Goal: Register for event/course

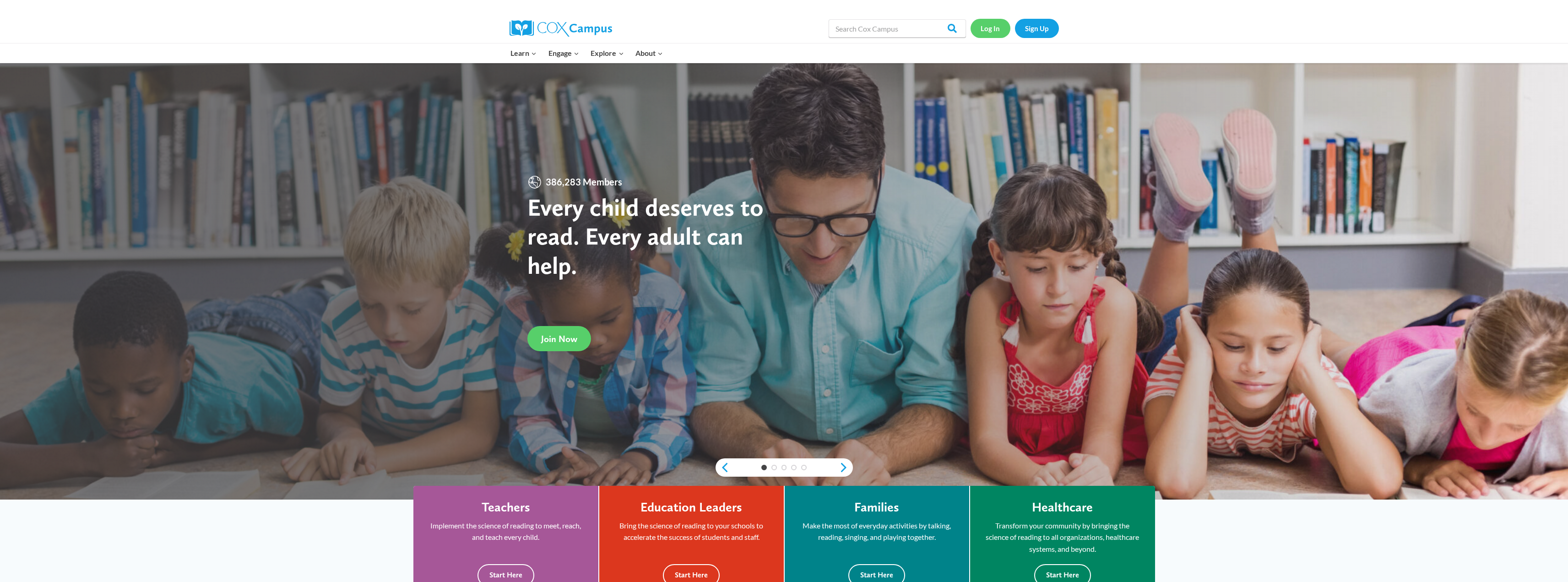
click at [984, 24] on link "Log In" at bounding box center [990, 28] width 40 height 19
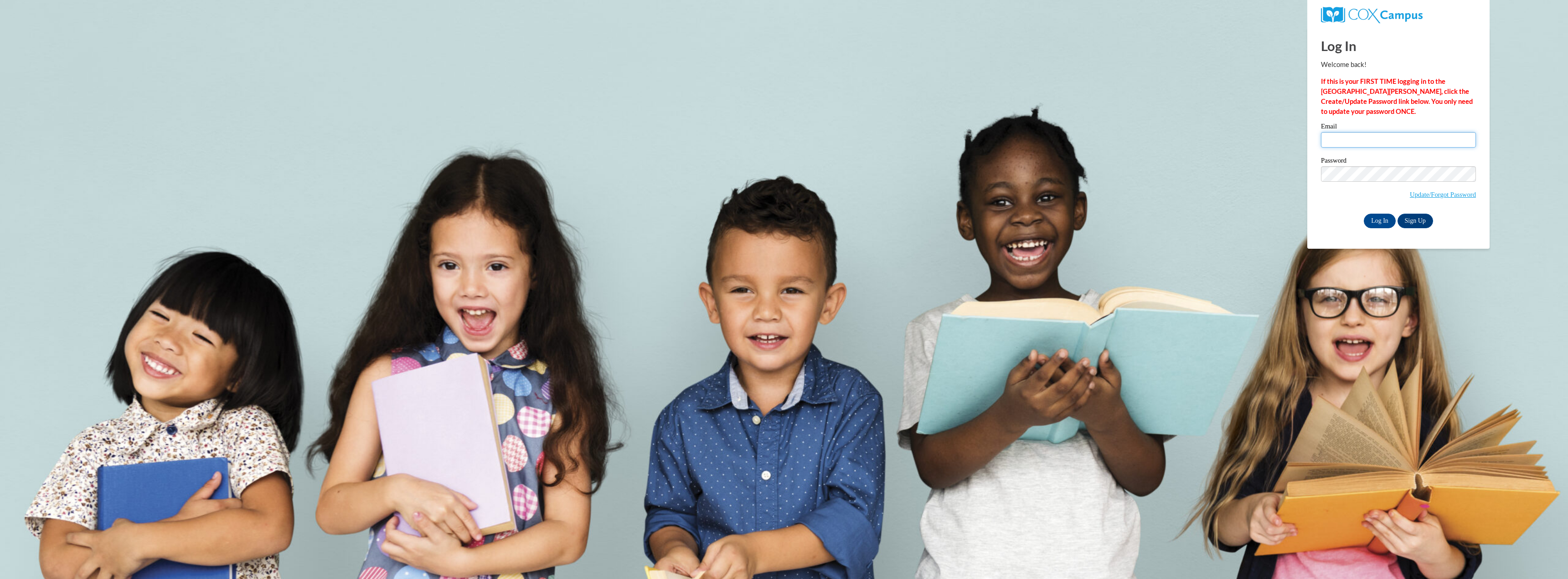
click at [1402, 139] on input "Email" at bounding box center [1398, 139] width 155 height 15
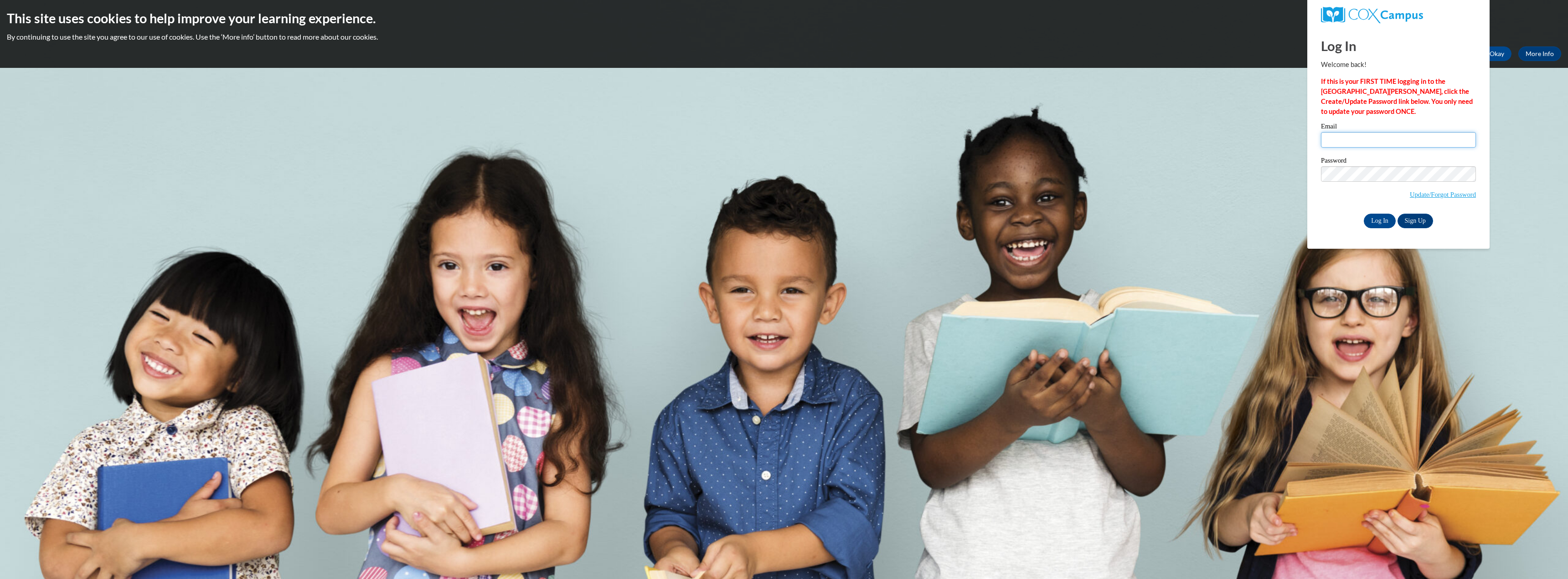
type input "presley.erika.m@muscogee.k12.ga.us"
click at [1374, 220] on input "Log In" at bounding box center [1380, 221] width 32 height 15
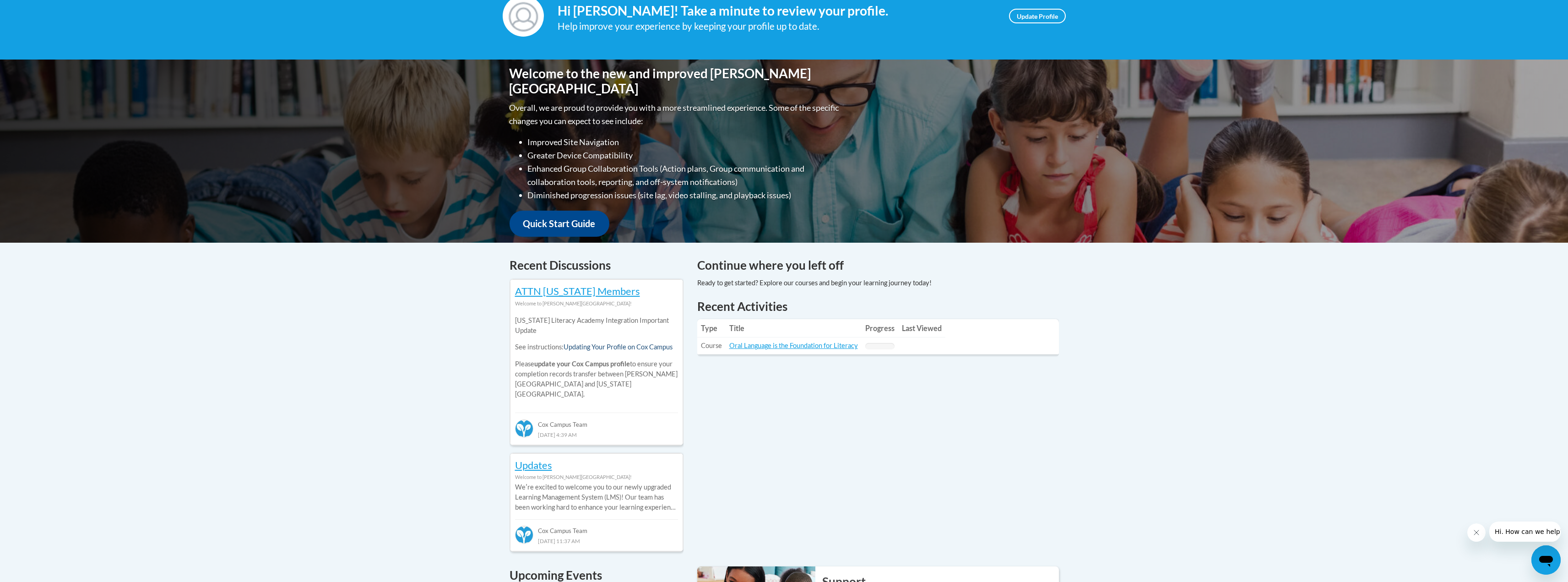
scroll to position [183, 0]
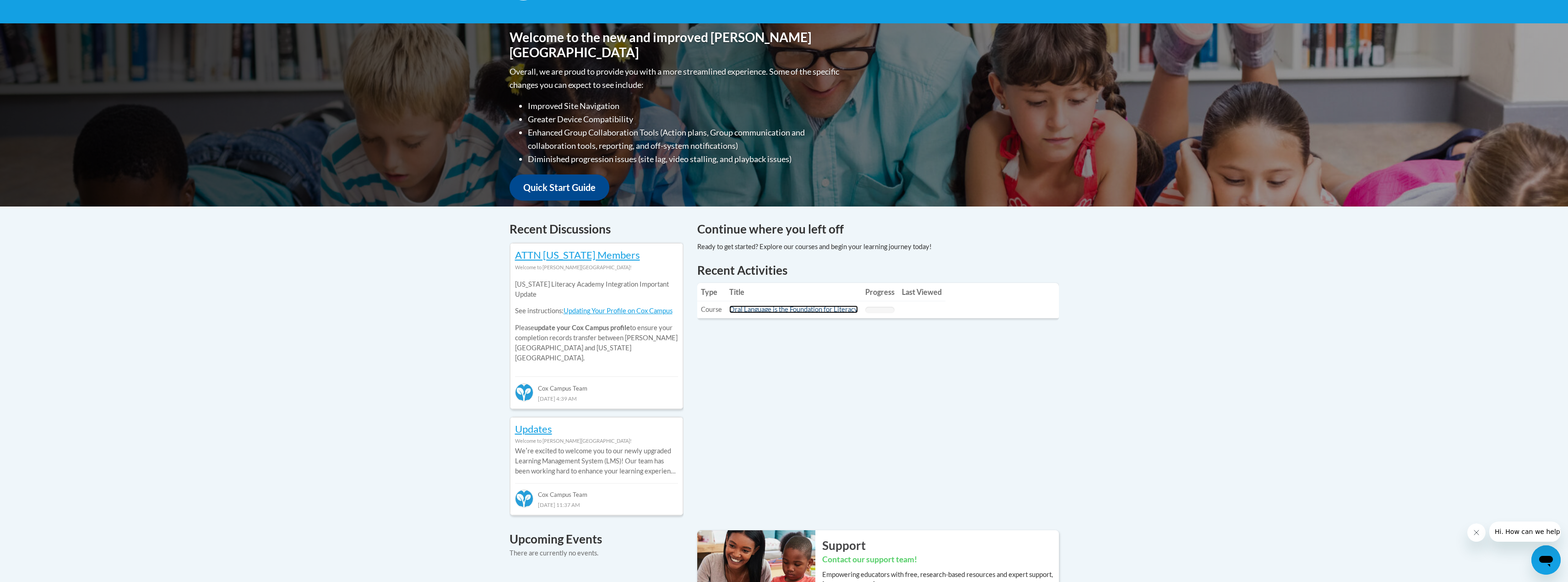
click at [748, 312] on link "Oral Language is the Foundation for Literacy" at bounding box center [793, 309] width 128 height 8
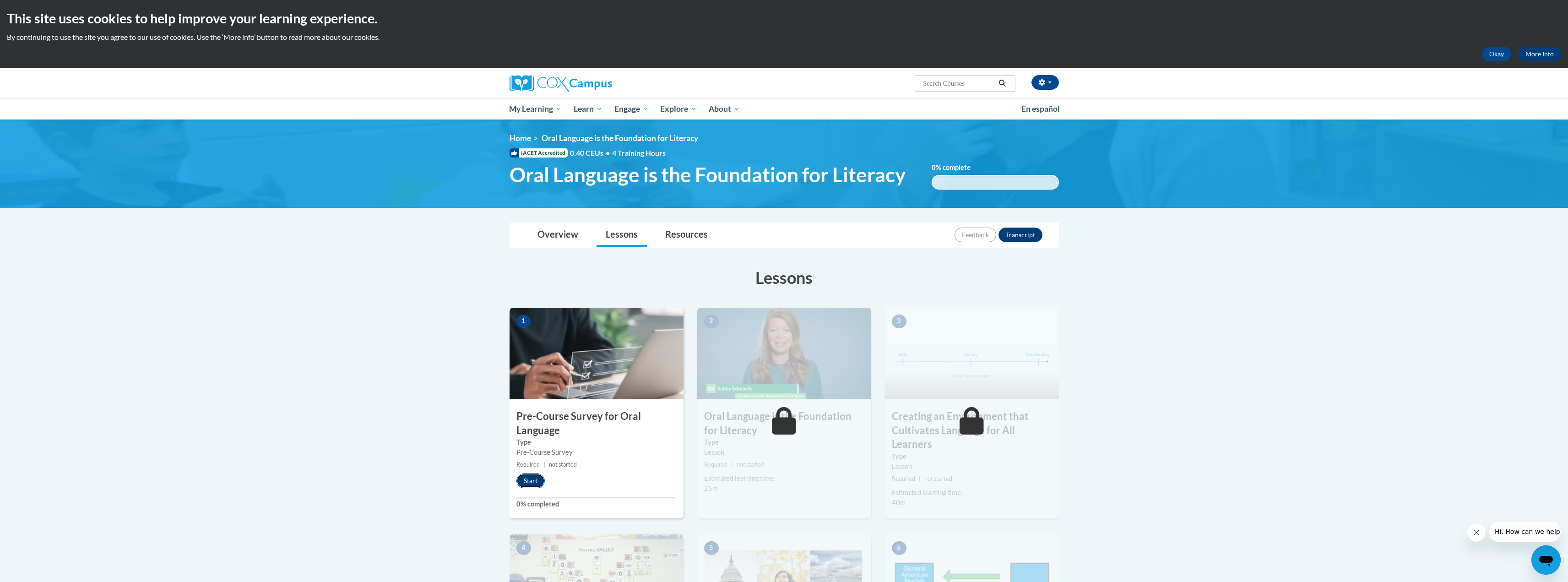
click at [528, 486] on button "Start" at bounding box center [531, 481] width 28 height 15
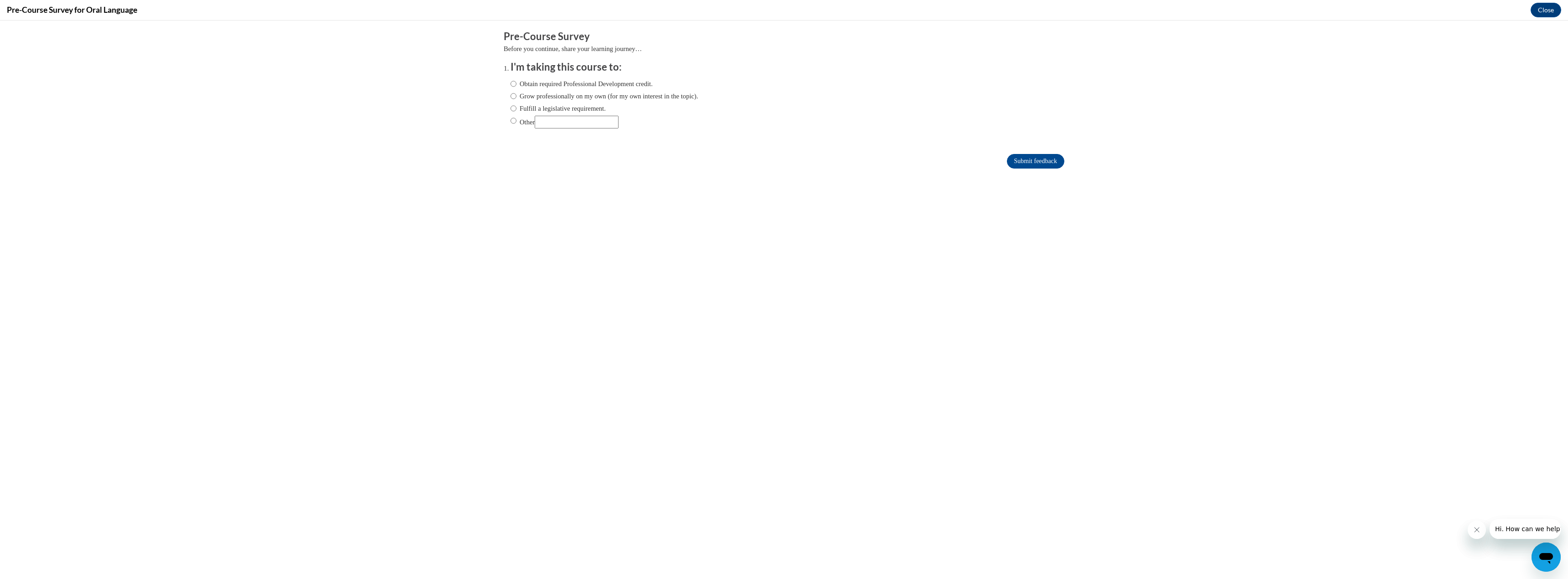
click at [650, 83] on label "Obtain required Professional Development credit." at bounding box center [582, 84] width 142 height 10
click at [516, 83] on input "Obtain required Professional Development credit." at bounding box center [514, 84] width 6 height 10
radio input "true"
click at [1041, 159] on input "Submit feedback" at bounding box center [1035, 161] width 57 height 15
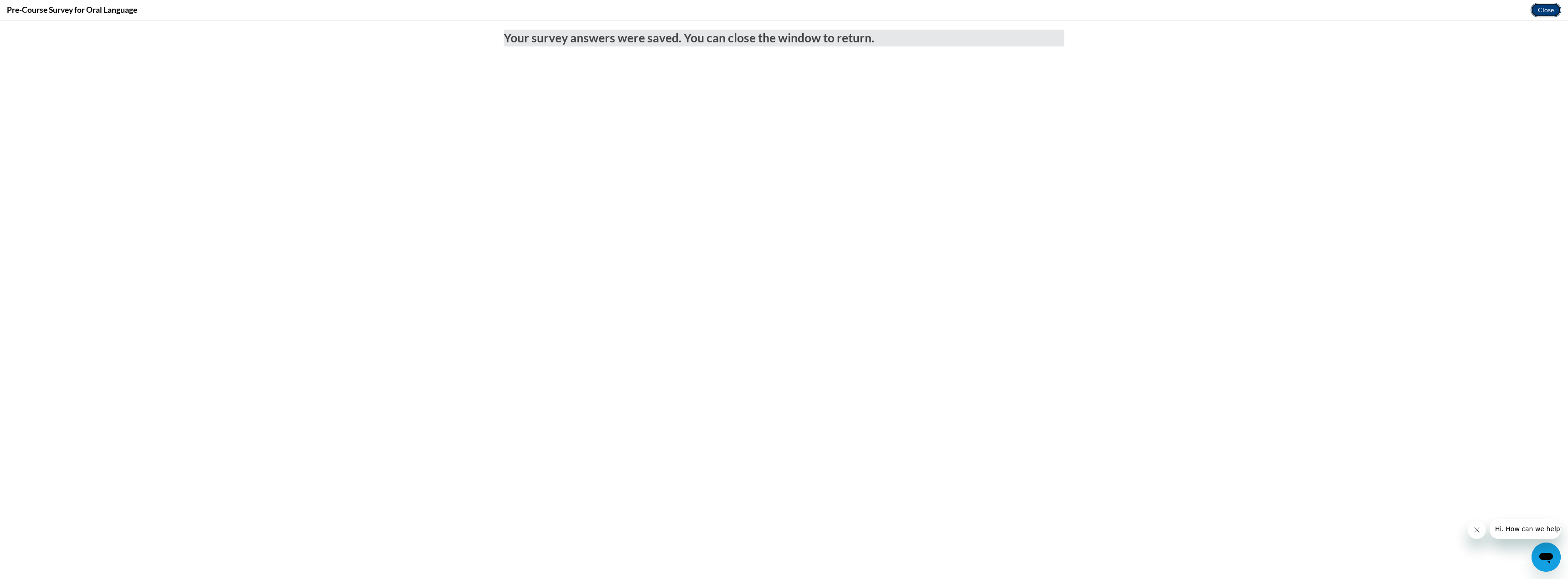
click at [1552, 11] on button "Close" at bounding box center [1546, 10] width 30 height 15
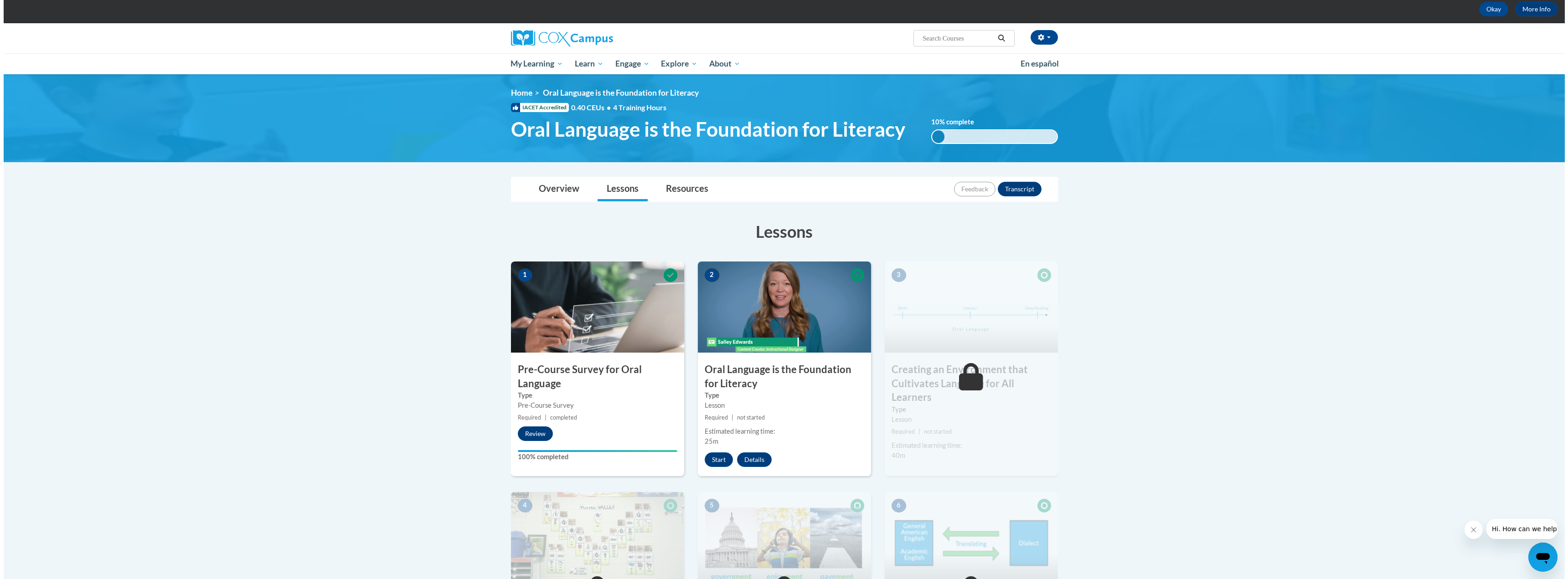
scroll to position [46, 0]
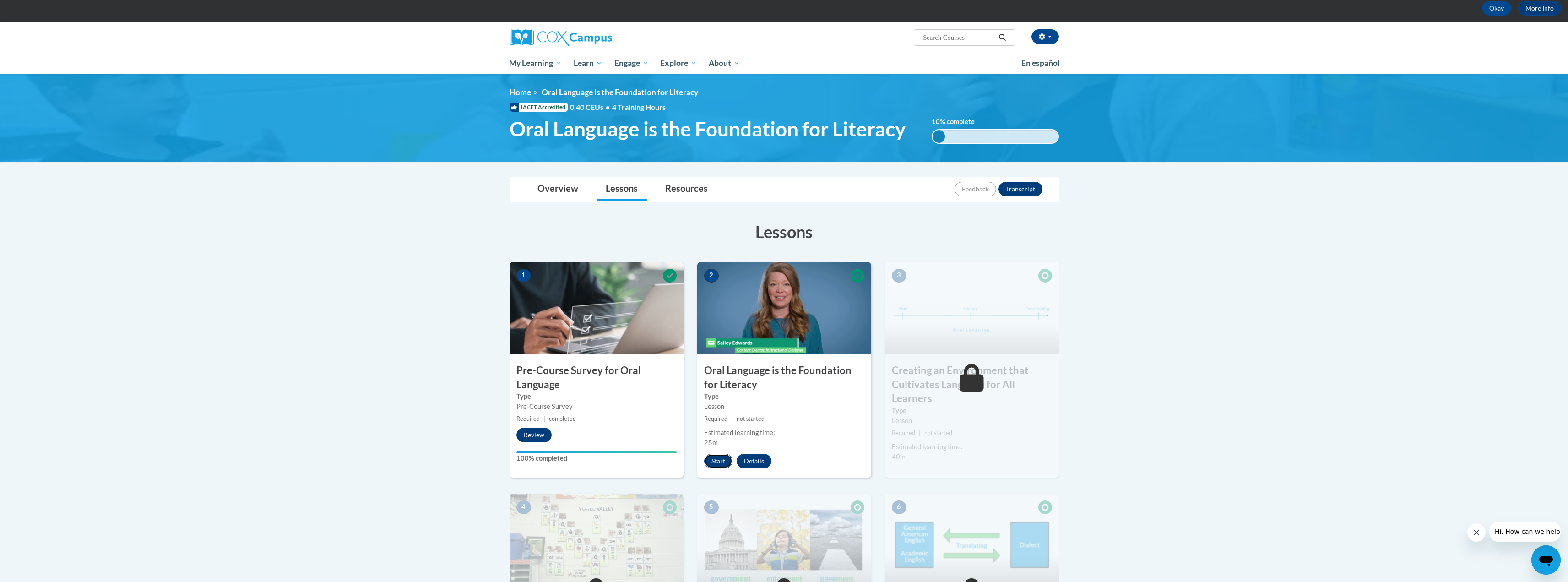
click at [717, 460] on button "Start" at bounding box center [718, 461] width 28 height 15
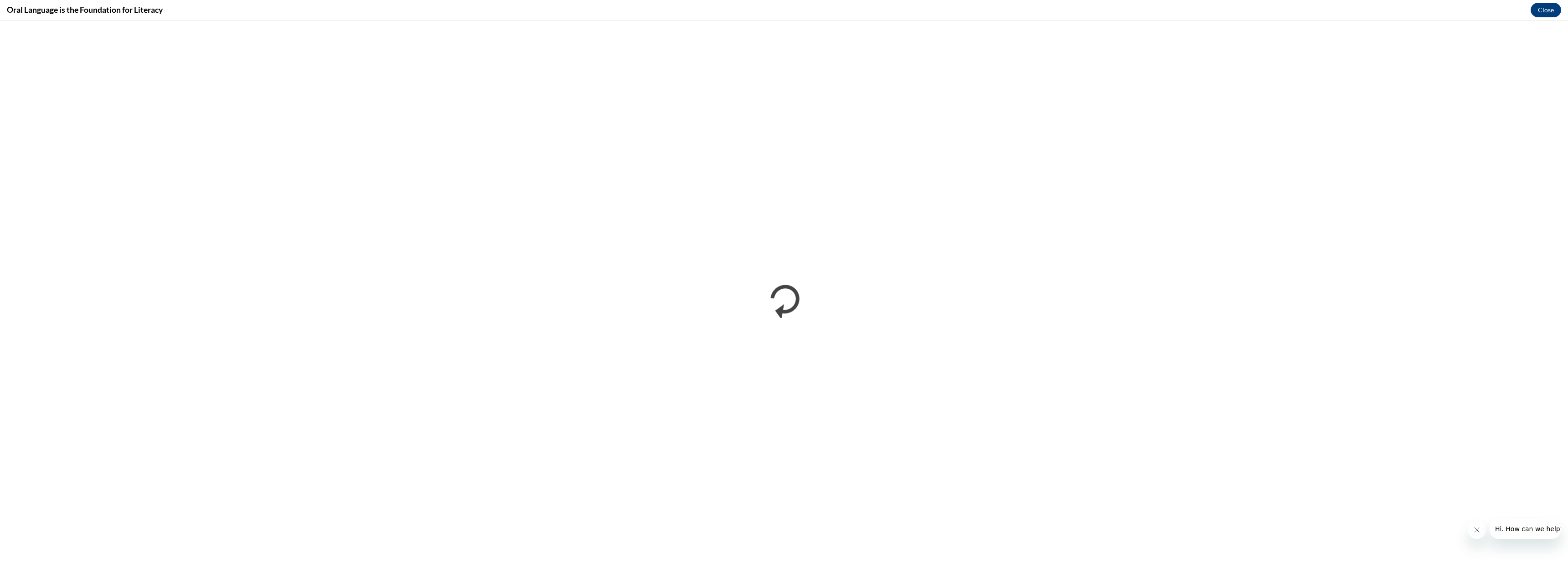
scroll to position [0, 0]
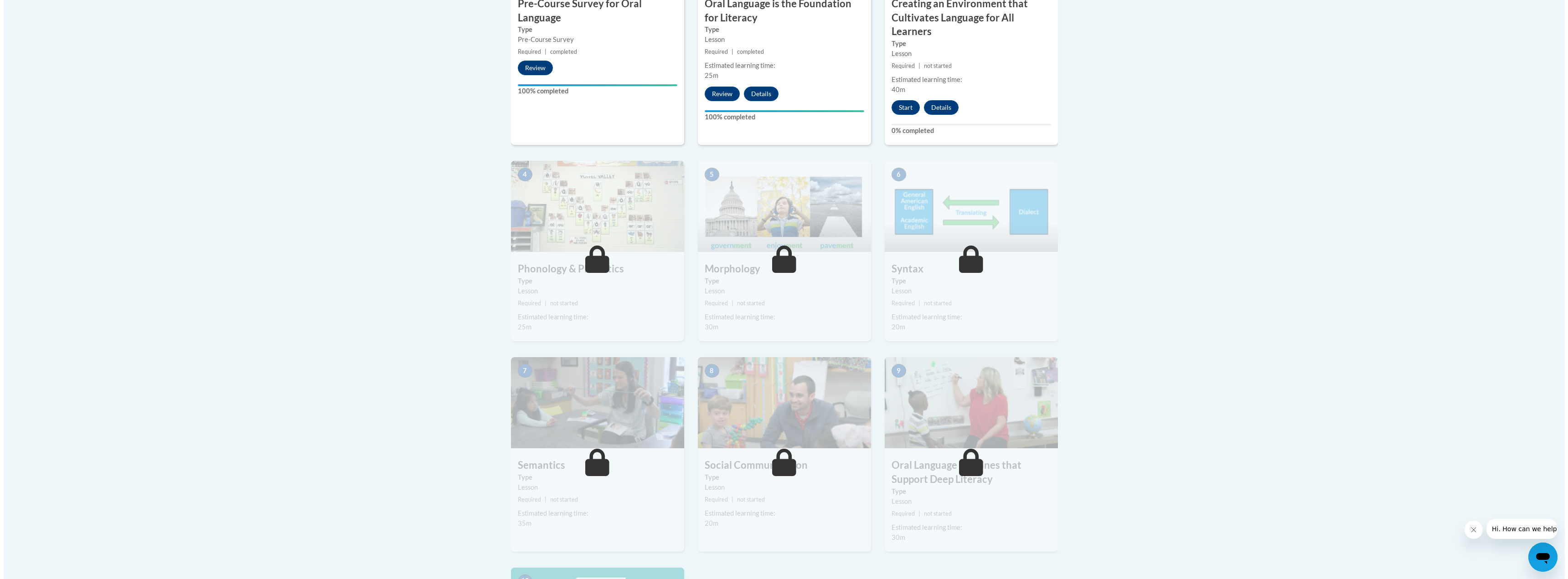
scroll to position [410, 0]
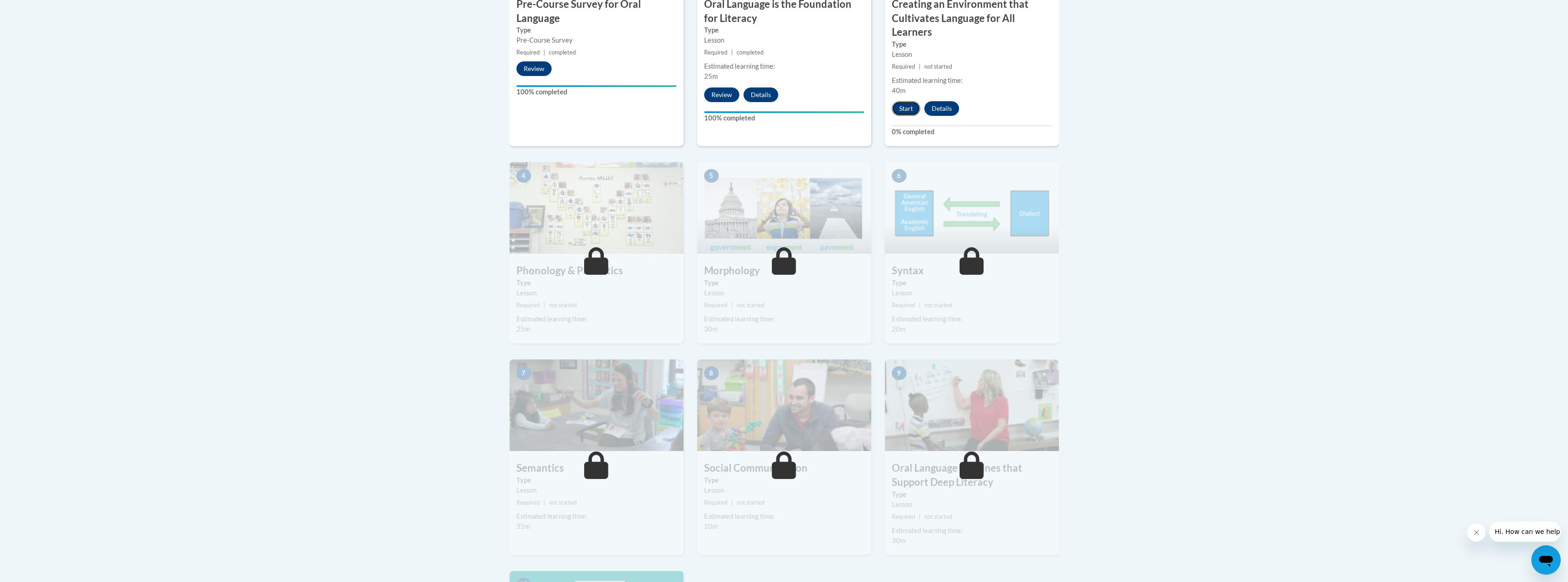
click at [908, 109] on button "Start" at bounding box center [906, 108] width 28 height 15
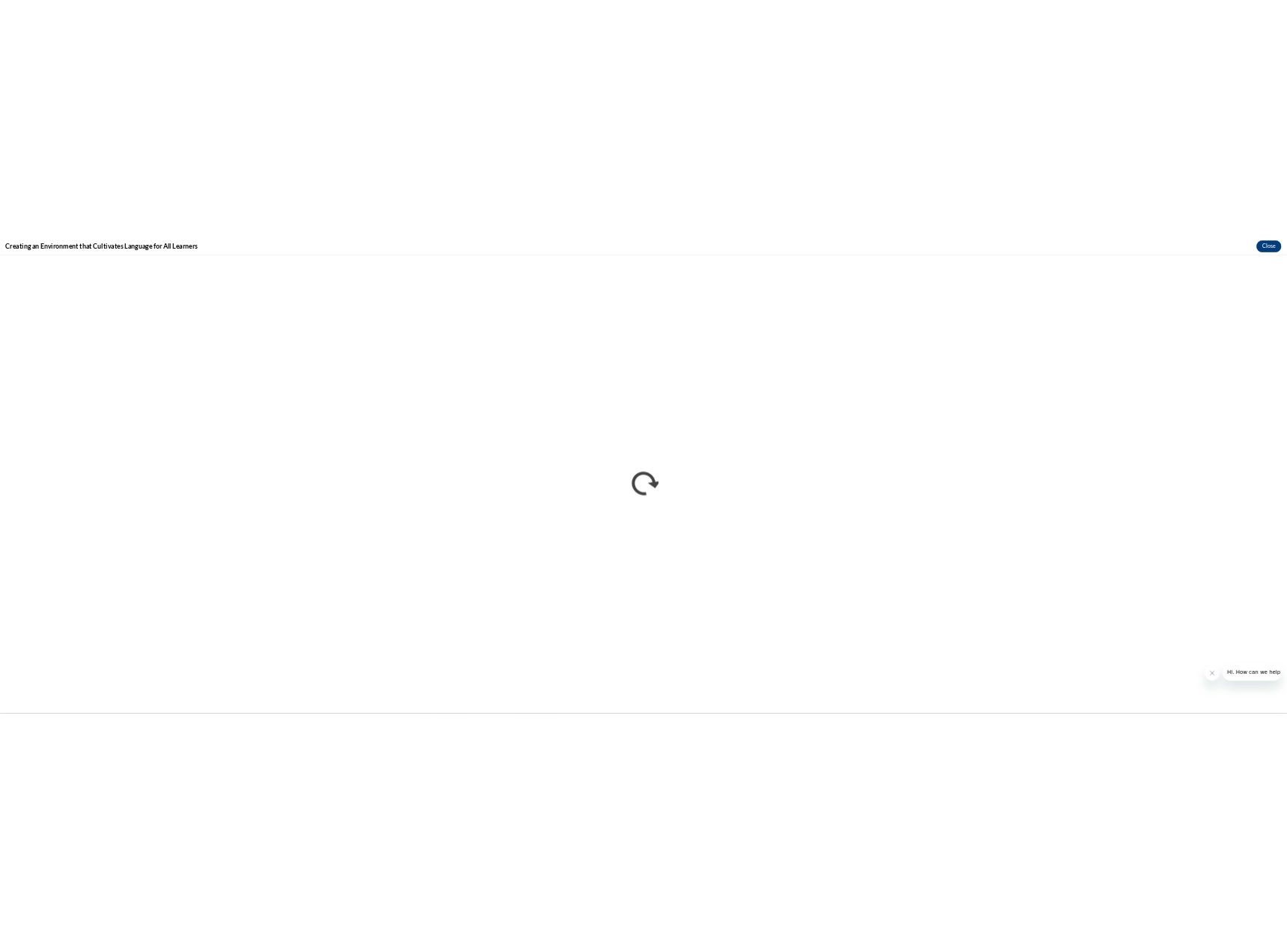
scroll to position [0, 0]
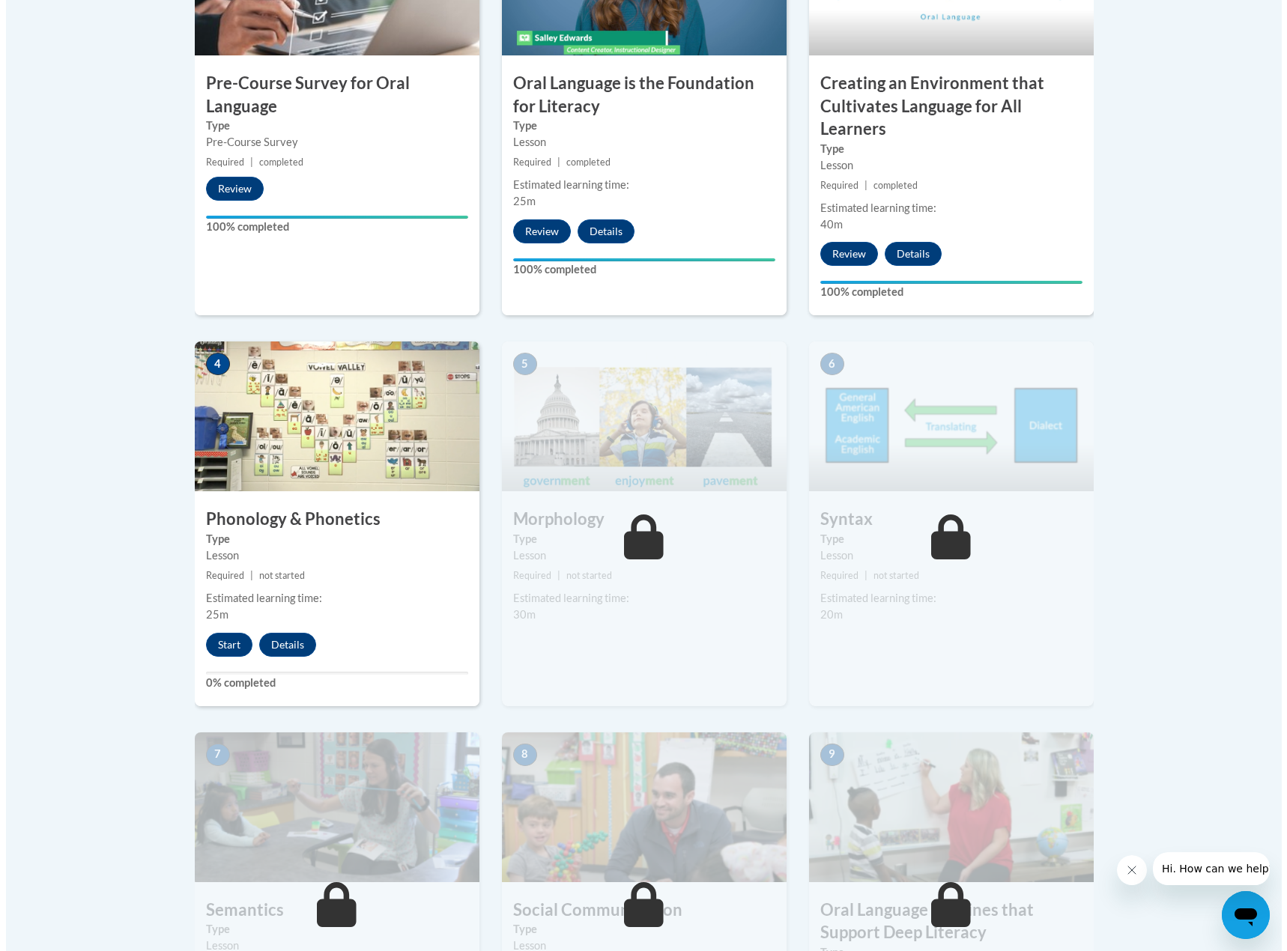
scroll to position [599, 0]
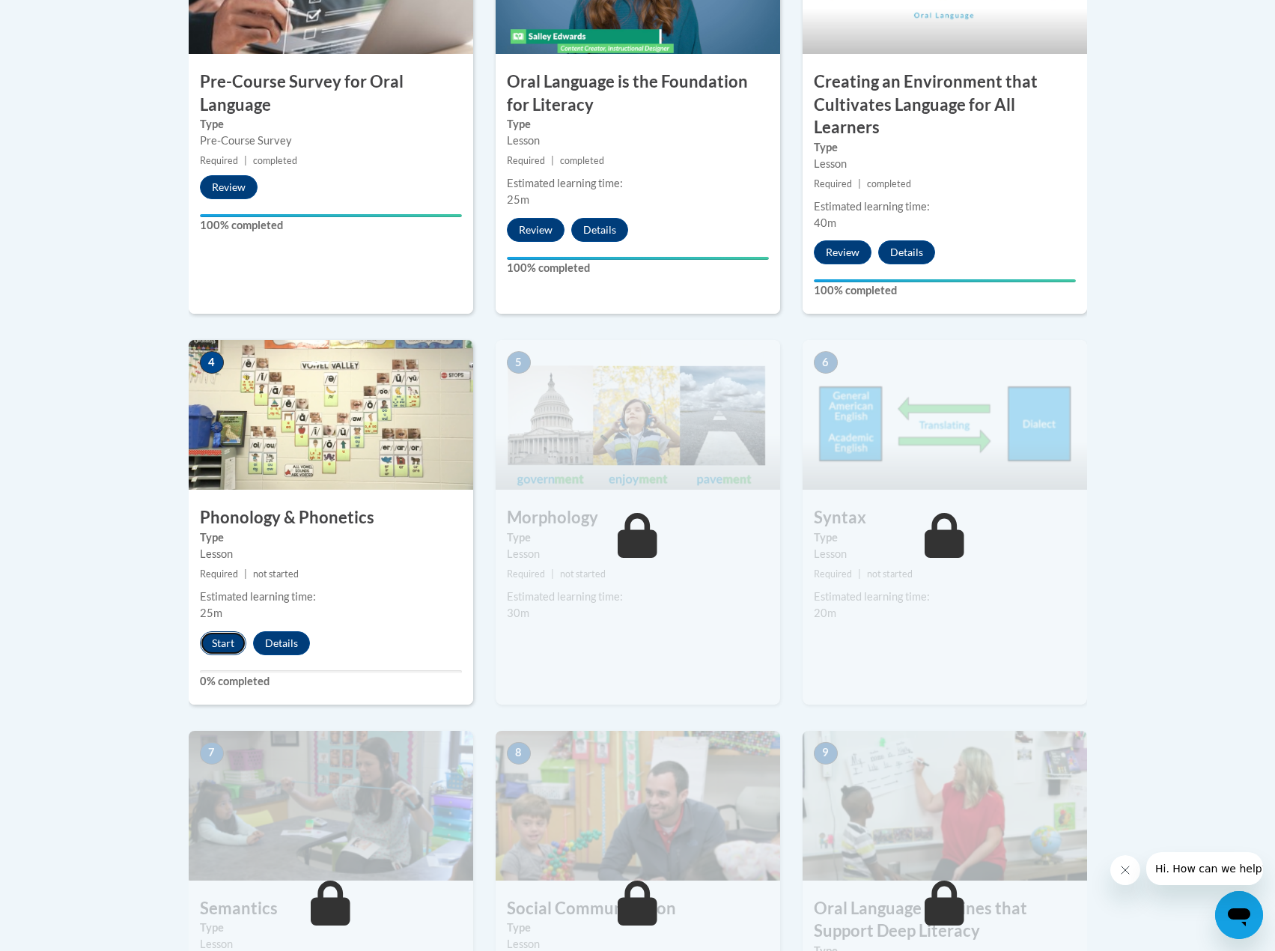
click at [218, 637] on button "Start" at bounding box center [223, 643] width 46 height 24
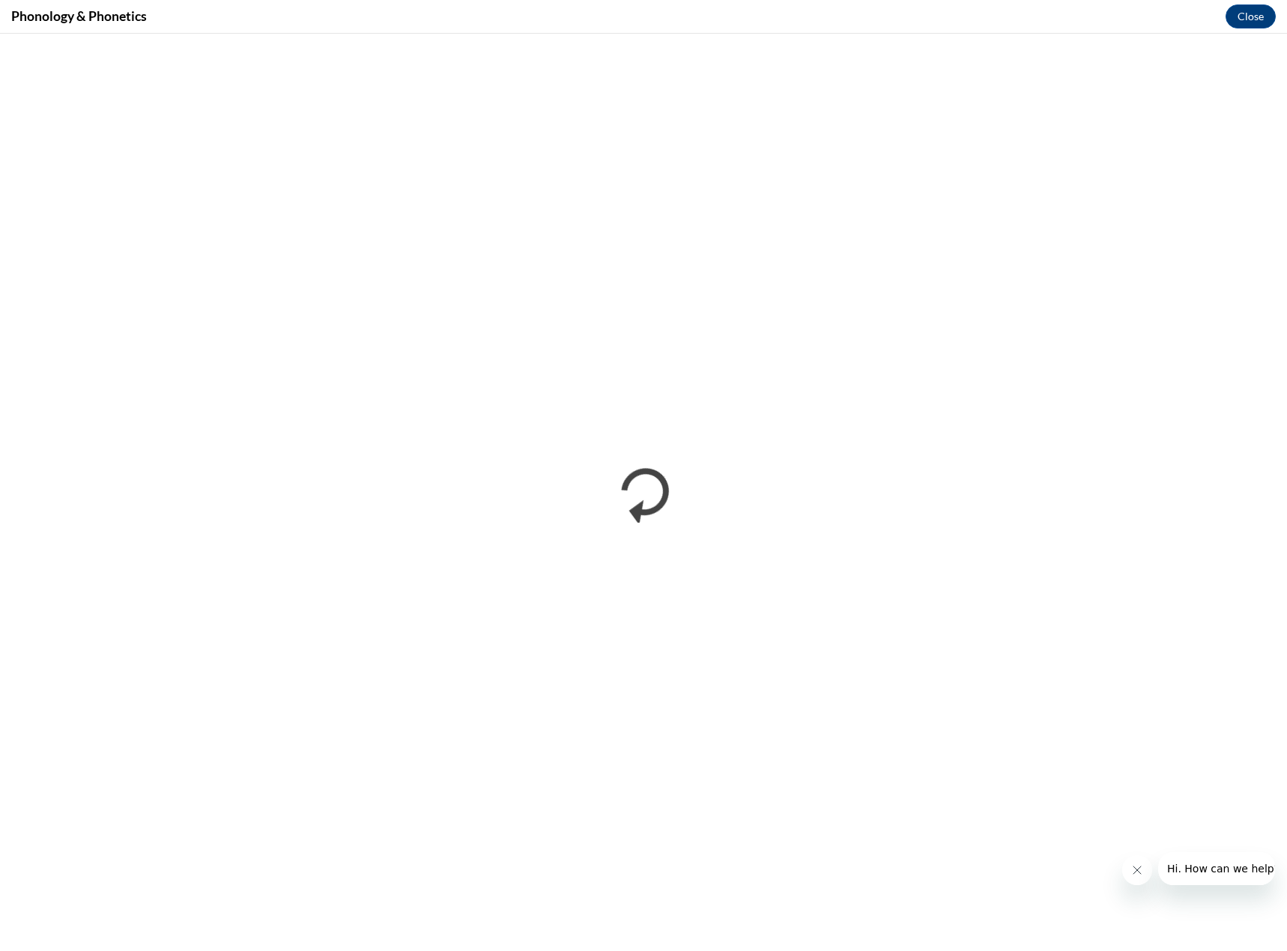
scroll to position [0, 0]
